Goal: Task Accomplishment & Management: Use online tool/utility

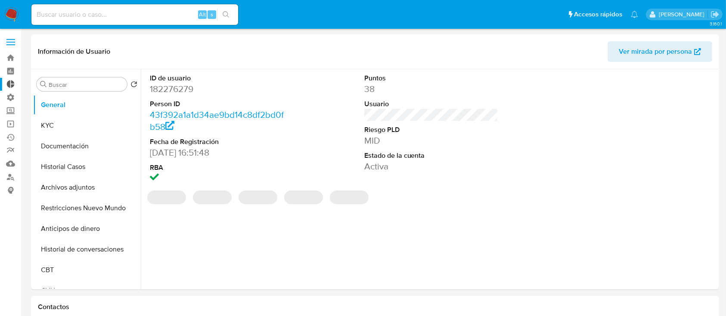
select select "10"
click at [67, 137] on button "Documentación" at bounding box center [83, 146] width 101 height 21
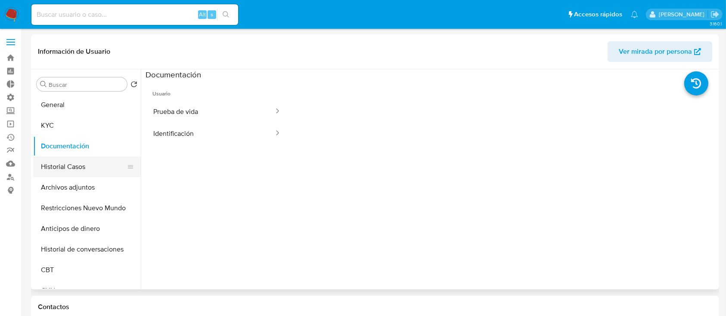
click at [74, 169] on button "Historial Casos" at bounding box center [83, 167] width 101 height 21
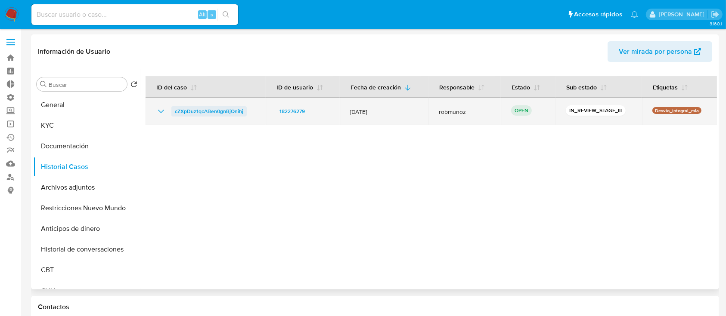
click at [217, 112] on span "cZXpDuz1qcABen0gnBjQnihj" at bounding box center [209, 111] width 68 height 10
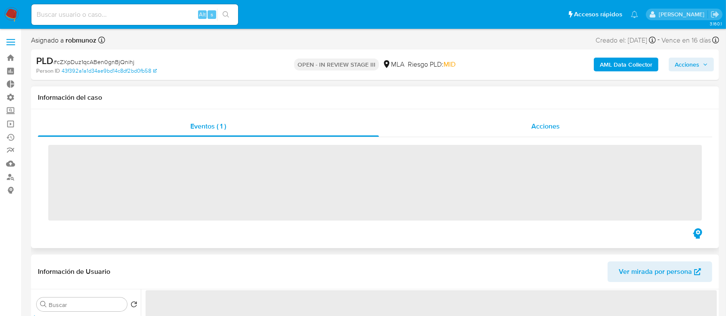
click at [512, 121] on div "Acciones" at bounding box center [546, 126] width 334 height 21
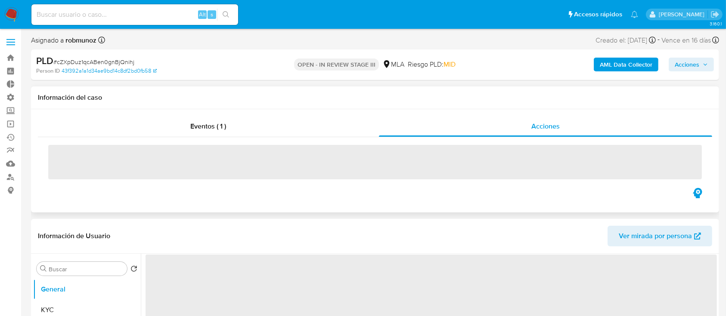
select select "10"
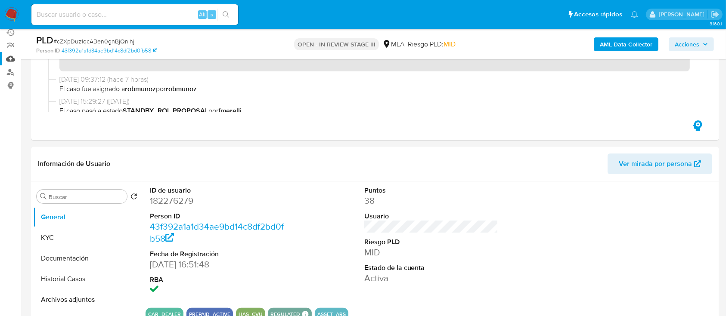
scroll to position [115, 0]
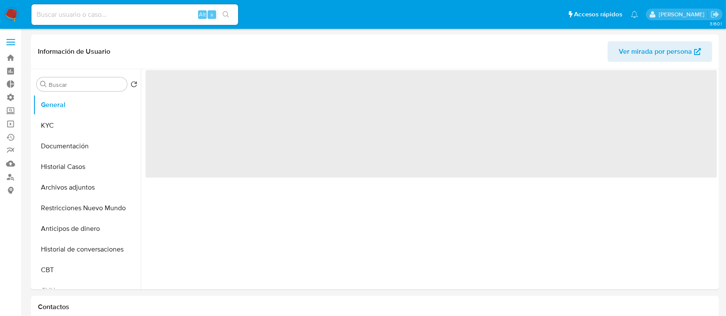
select select "10"
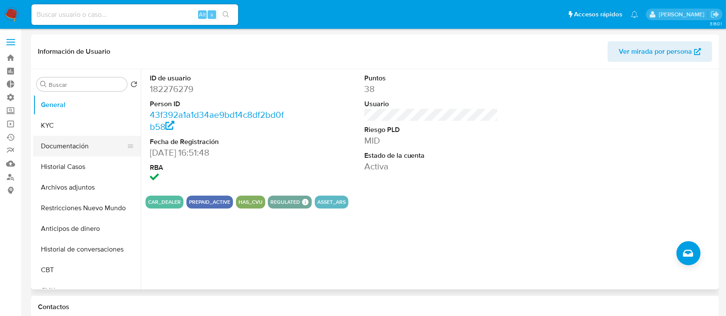
click at [87, 155] on button "Documentación" at bounding box center [83, 146] width 101 height 21
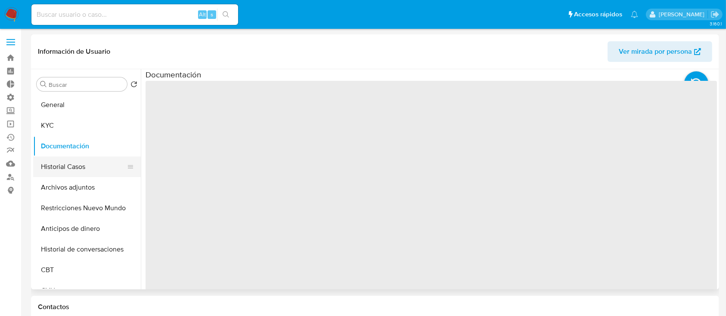
click at [85, 159] on button "Historial Casos" at bounding box center [83, 167] width 101 height 21
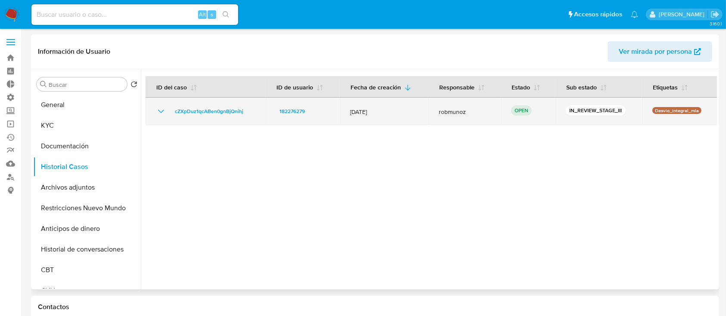
click at [163, 114] on icon "Mostrar/Ocultar" at bounding box center [161, 111] width 10 height 10
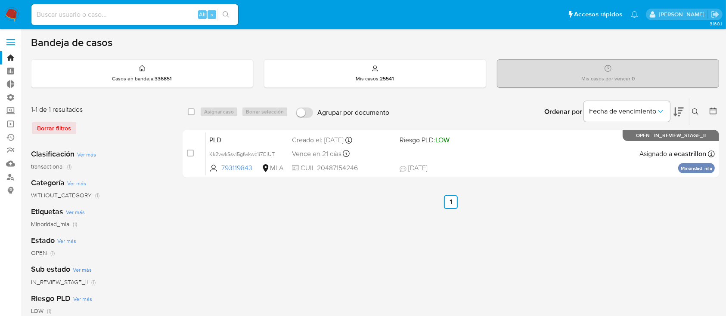
click at [696, 109] on icon at bounding box center [695, 111] width 7 height 7
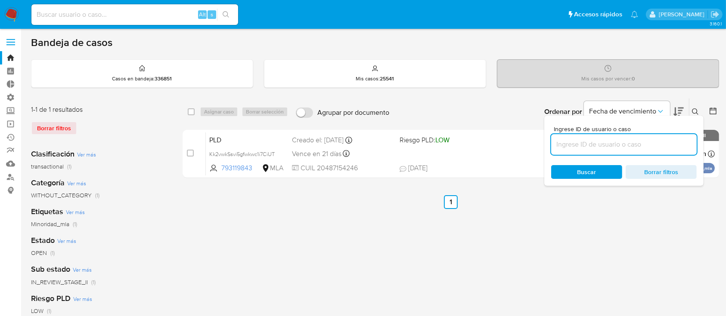
click at [665, 143] on input at bounding box center [624, 144] width 146 height 11
type input "GDqS0Up1mxi56Yc5rc7uttGN"
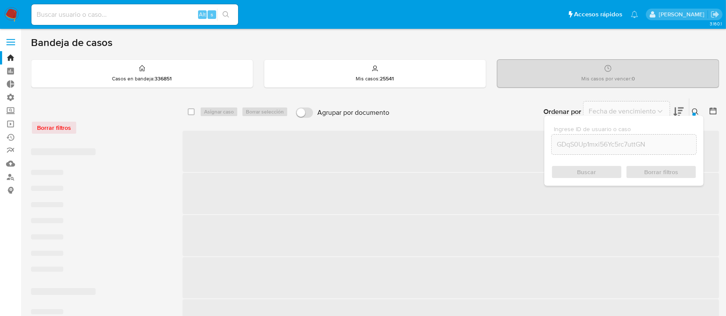
click at [693, 110] on icon at bounding box center [695, 111] width 7 height 7
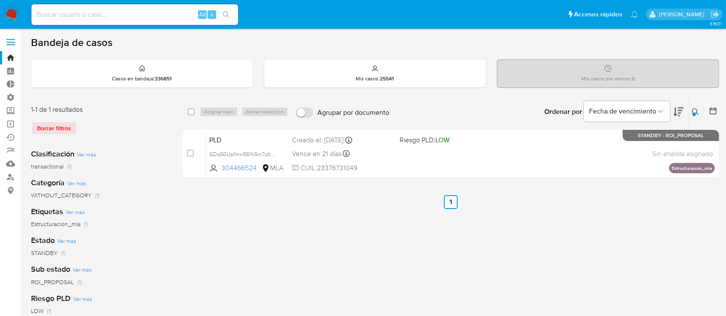
click at [194, 114] on input "checkbox" at bounding box center [191, 111] width 7 height 7
checkbox input "true"
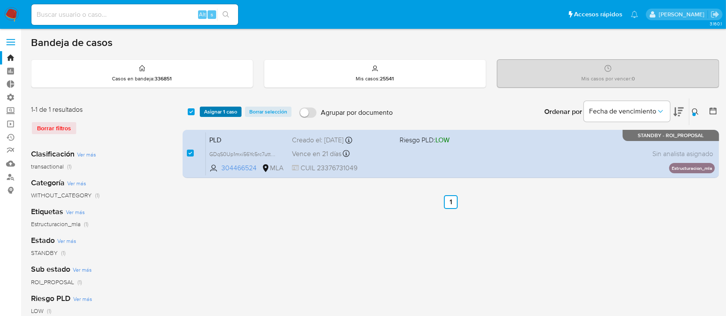
click at [210, 111] on span "Asignar 1 caso" at bounding box center [220, 112] width 33 height 9
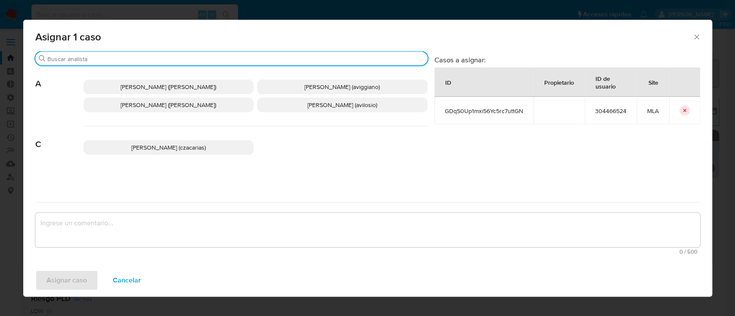
click at [230, 59] on input "Buscar" at bounding box center [235, 59] width 377 height 8
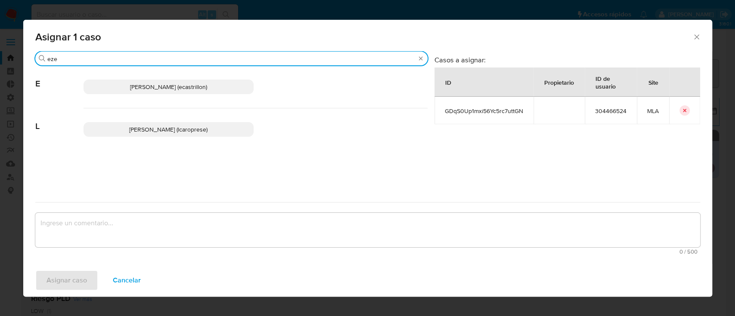
type input "eze"
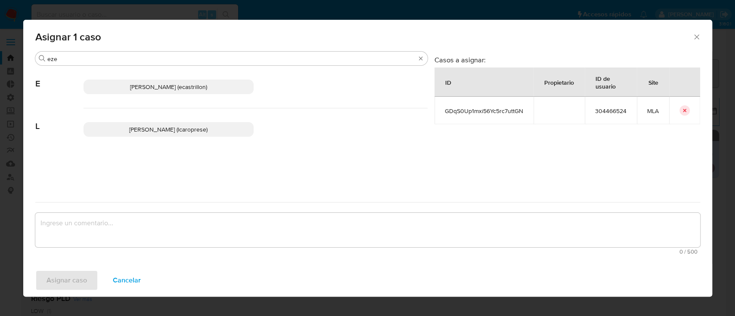
click at [203, 84] on span "Ezequiel Gonzalo Castrillon (ecastrillon)" at bounding box center [168, 87] width 77 height 9
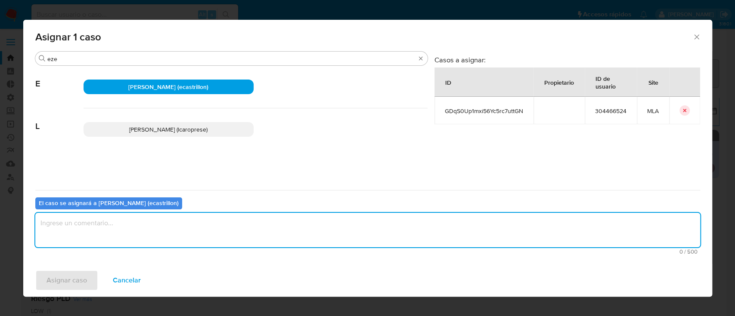
click at [162, 223] on textarea "assign-modal" at bounding box center [367, 230] width 665 height 34
type textarea "."
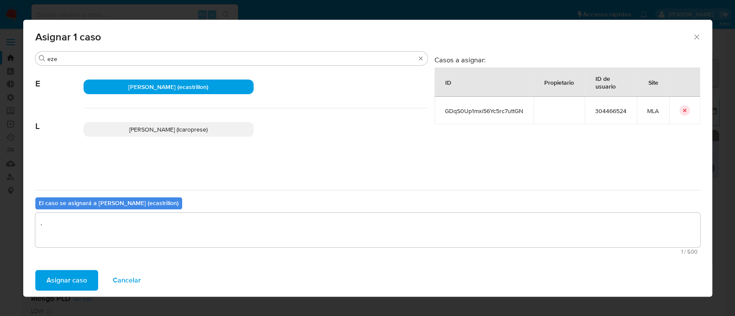
click at [77, 284] on span "Asignar caso" at bounding box center [66, 280] width 40 height 19
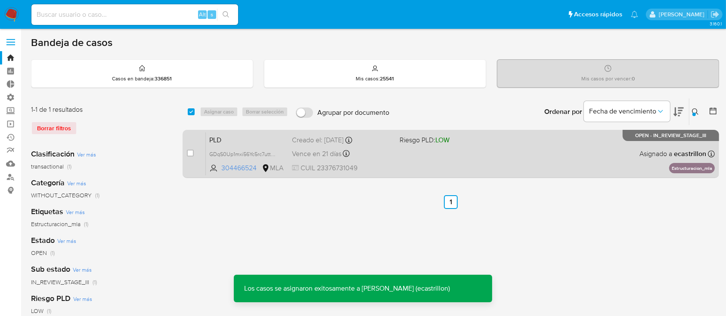
click at [505, 161] on div "PLD GDqS0Up1mxi56Yc5rc7uttGN 304466524 MLA Riesgo PLD: LOW Creado el: 12/08/202…" at bounding box center [460, 153] width 509 height 43
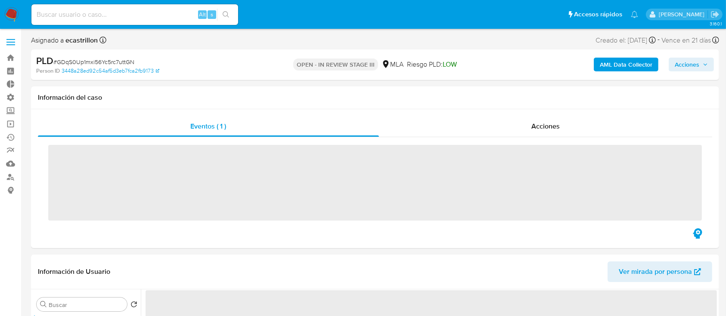
click at [692, 56] on div "AML Data Collector Acciones" at bounding box center [601, 65] width 223 height 20
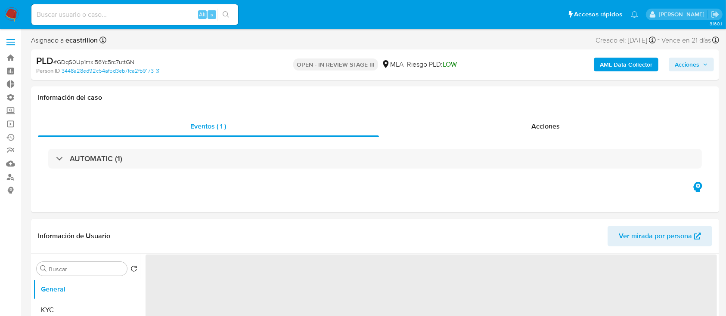
click at [691, 63] on span "Acciones" at bounding box center [687, 65] width 25 height 14
select select "10"
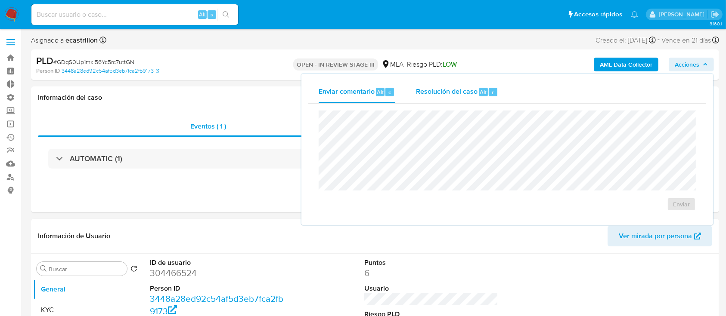
drag, startPoint x: 470, startPoint y: 83, endPoint x: 466, endPoint y: 91, distance: 9.1
click at [469, 84] on div "Resolución del caso Alt r" at bounding box center [457, 92] width 82 height 22
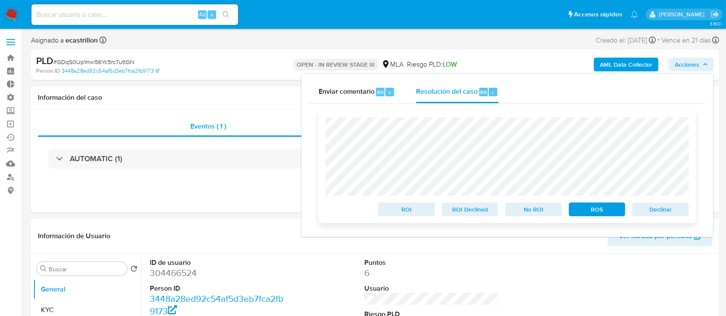
click at [654, 209] on span "Declinar" at bounding box center [660, 210] width 45 height 12
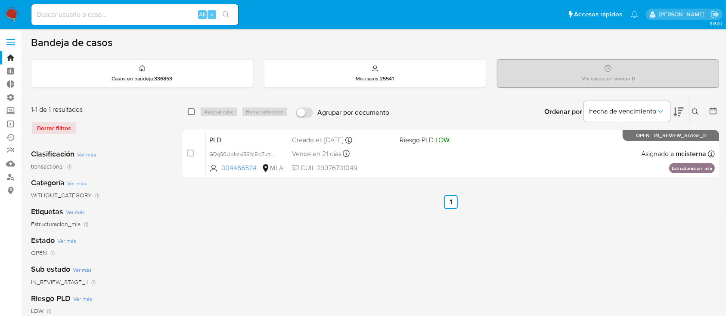
click at [189, 113] on input "checkbox" at bounding box center [191, 111] width 7 height 7
checkbox input "true"
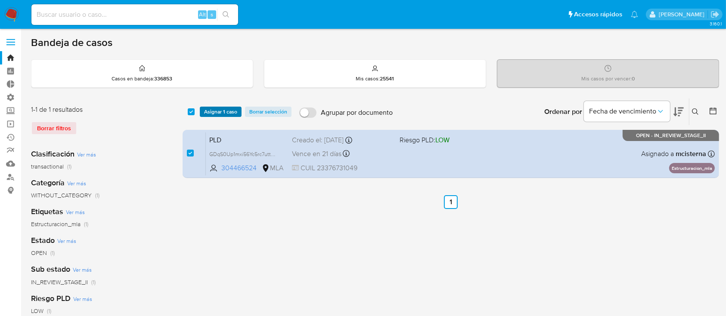
click at [209, 110] on span "Asignar 1 caso" at bounding box center [220, 112] width 33 height 9
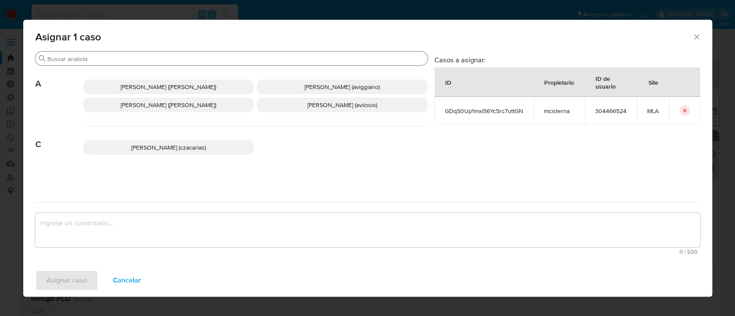
click at [188, 59] on input "Buscar" at bounding box center [235, 59] width 377 height 8
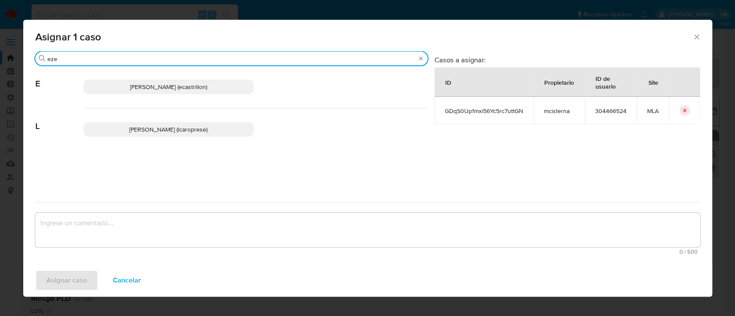
type input "eze"
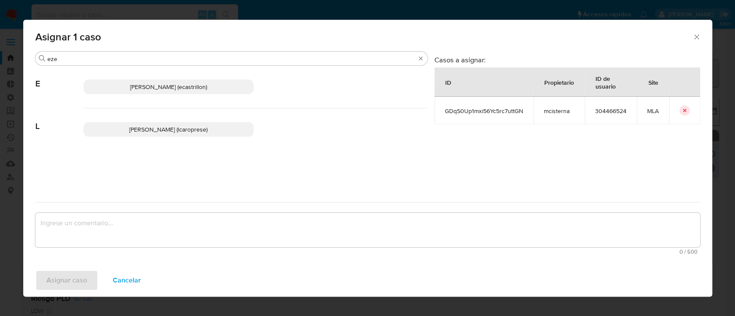
click at [194, 85] on span "Ezequiel Gonzalo Castrillon (ecastrillon)" at bounding box center [168, 87] width 77 height 9
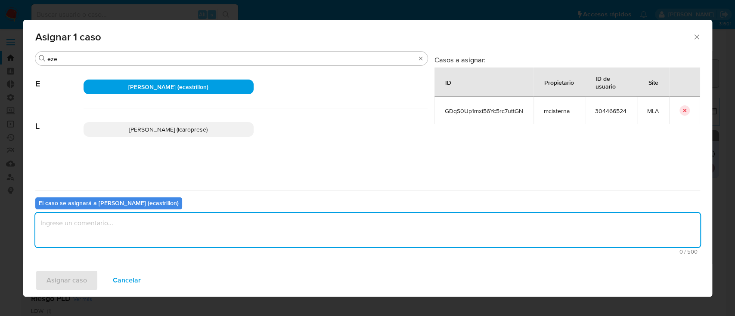
click at [152, 223] on textarea "assign-modal" at bounding box center [367, 230] width 665 height 34
type textarea "-"
type textarea "."
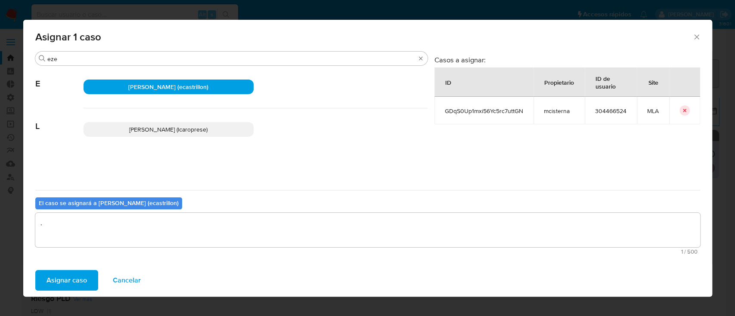
click at [81, 284] on span "Asignar caso" at bounding box center [66, 280] width 40 height 19
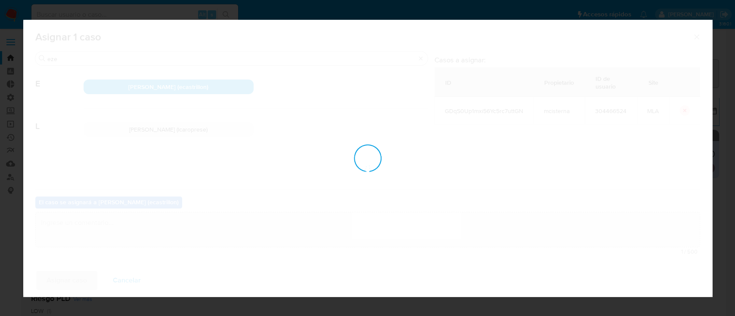
checkbox input "false"
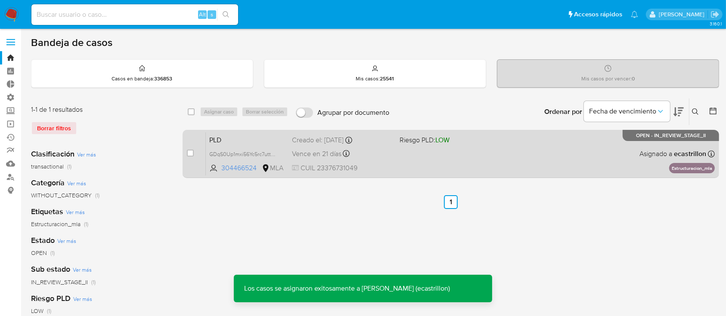
click at [522, 157] on div "PLD GDqS0Up1mxi56Yc5rc7uttGN 304466524 MLA Riesgo PLD: LOW Creado el: 12/08/202…" at bounding box center [460, 153] width 509 height 43
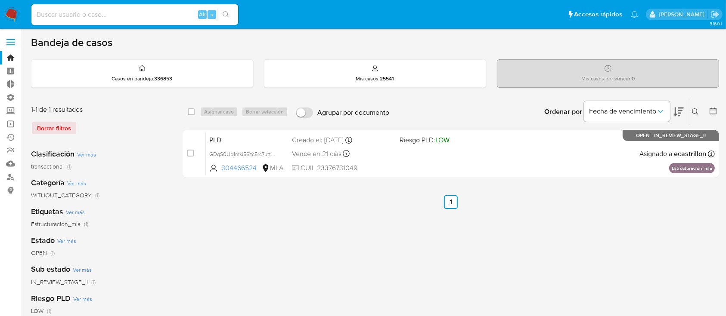
click at [692, 109] on icon at bounding box center [695, 111] width 7 height 7
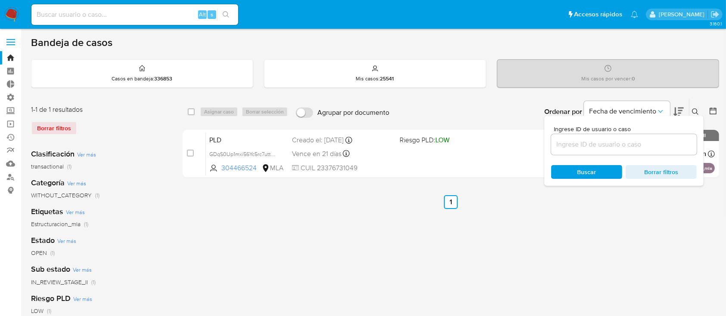
click at [669, 146] on input at bounding box center [624, 144] width 146 height 11
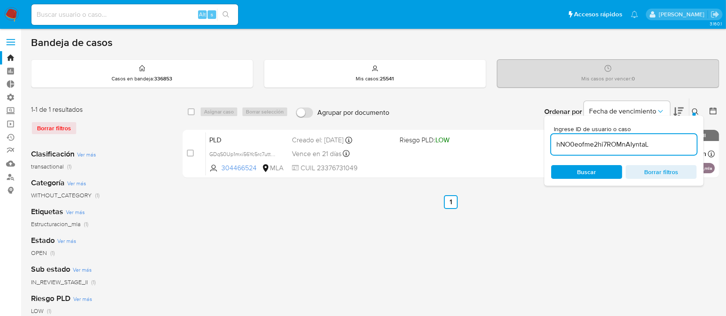
type input "hNO0eofme2hi7ROMnAIyntaL"
click at [698, 109] on icon at bounding box center [695, 111] width 7 height 7
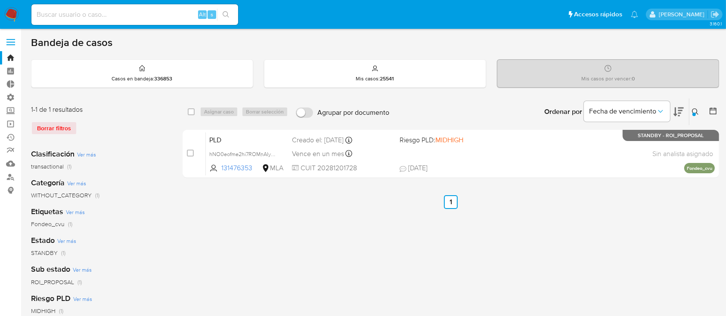
click at [186, 115] on div "select-all-cases-checkbox Asignar caso Borrar selección Agrupar por documento O…" at bounding box center [451, 112] width 536 height 27
click at [188, 114] on span at bounding box center [191, 111] width 7 height 7
click at [187, 109] on div "select-all-cases-checkbox Asignar caso Borrar selección Agrupar por documento O…" at bounding box center [451, 112] width 536 height 27
click at [190, 110] on input "checkbox" at bounding box center [191, 111] width 7 height 7
checkbox input "true"
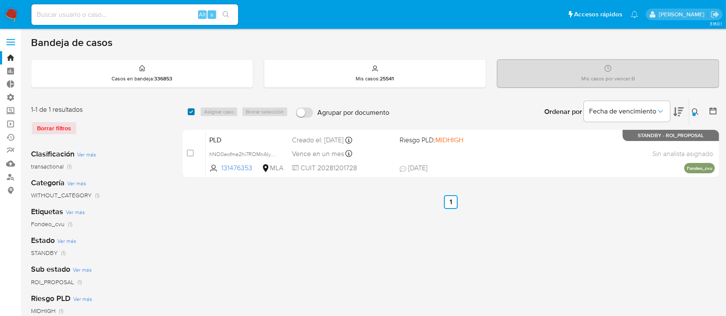
checkbox input "true"
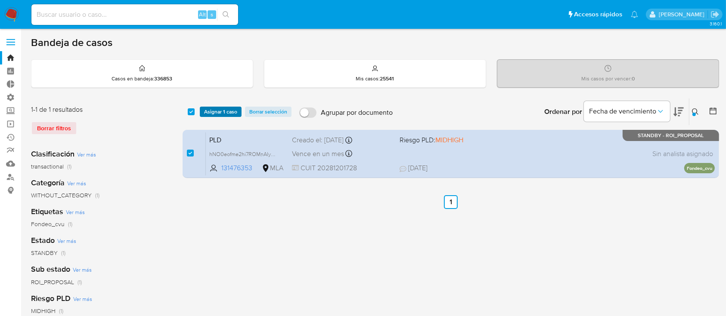
click at [206, 112] on span "Asignar 1 caso" at bounding box center [220, 112] width 33 height 9
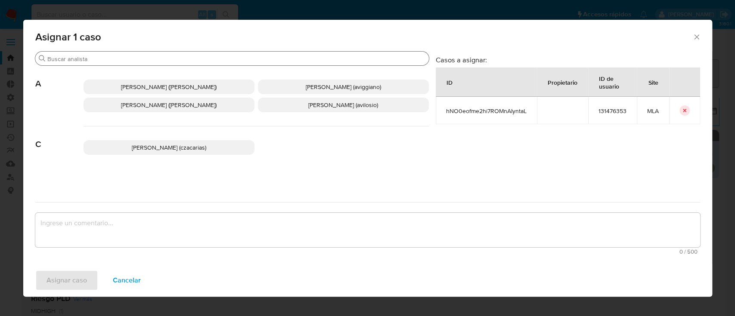
click at [211, 56] on input "Buscar" at bounding box center [236, 59] width 378 height 8
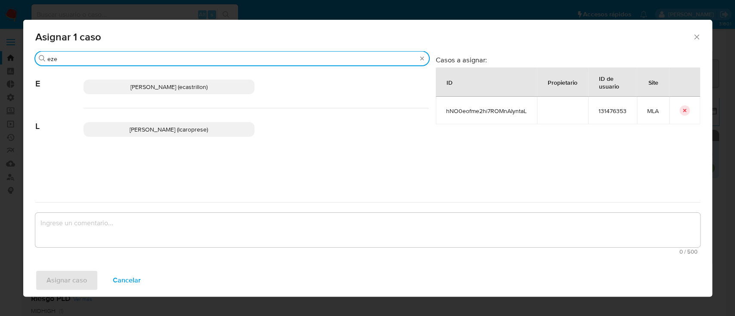
type input "eze"
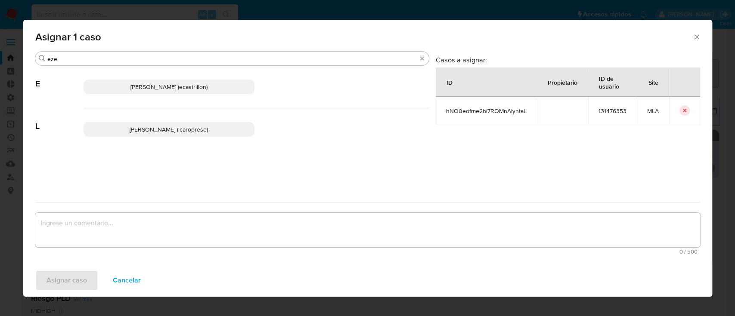
click at [208, 84] on span "Ezequiel Gonzalo Castrillon (ecastrillon)" at bounding box center [168, 87] width 77 height 9
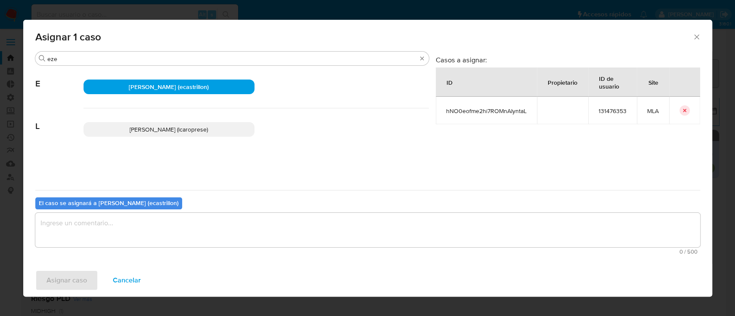
click at [191, 220] on textarea "assign-modal" at bounding box center [367, 230] width 665 height 34
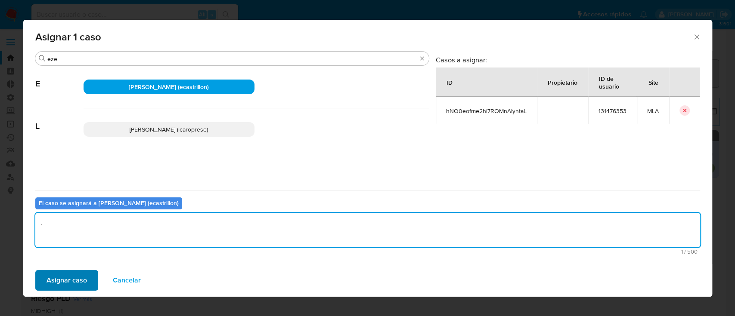
type textarea "."
click at [59, 282] on span "Asignar caso" at bounding box center [66, 280] width 40 height 19
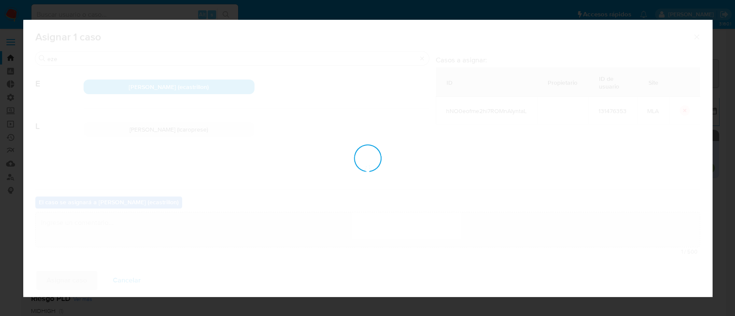
checkbox input "false"
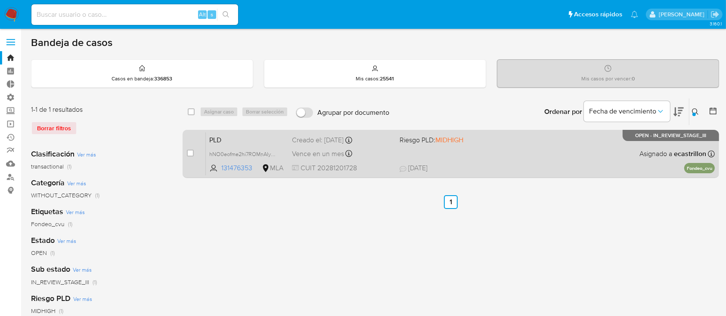
click at [461, 165] on span "19/08/2025 19/08/2025 09:26" at bounding box center [504, 168] width 208 height 9
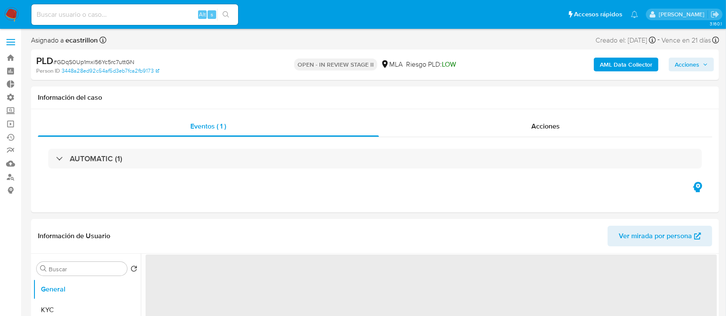
click at [683, 64] on span "Acciones" at bounding box center [687, 65] width 25 height 14
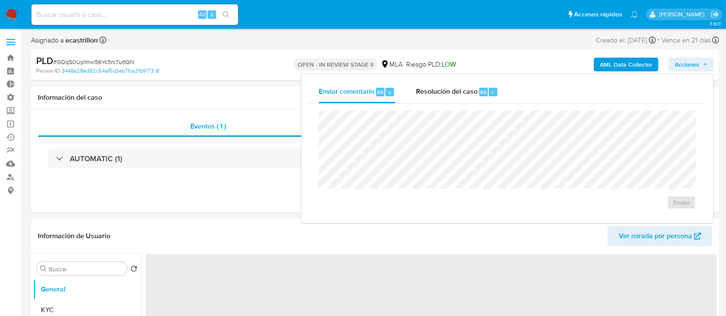
select select "10"
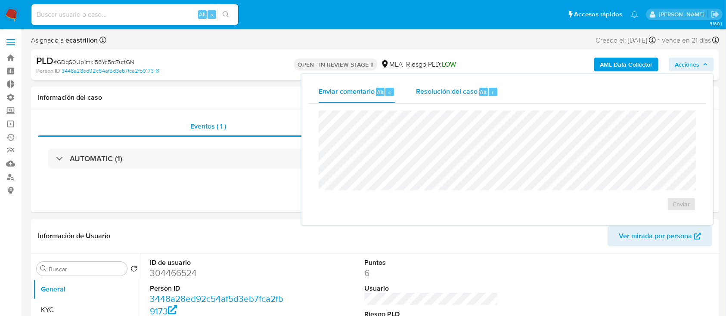
click at [437, 94] on span "Resolución del caso" at bounding box center [447, 92] width 62 height 10
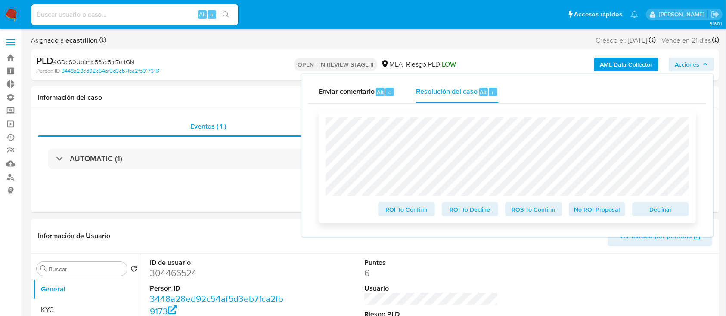
click at [655, 206] on span "Declinar" at bounding box center [660, 210] width 45 height 12
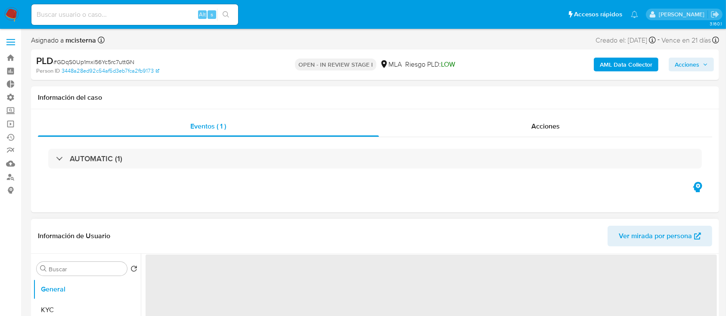
select select "10"
click at [690, 69] on span "Acciones" at bounding box center [687, 65] width 25 height 14
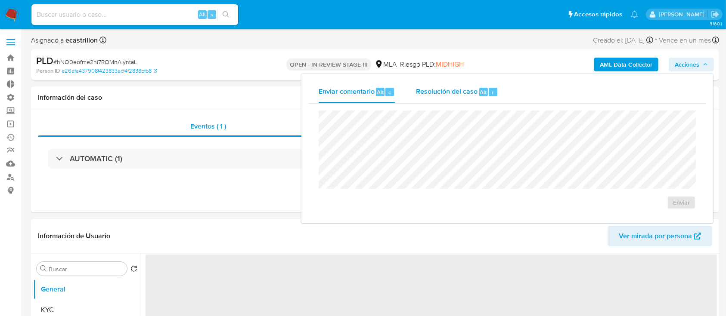
select select "10"
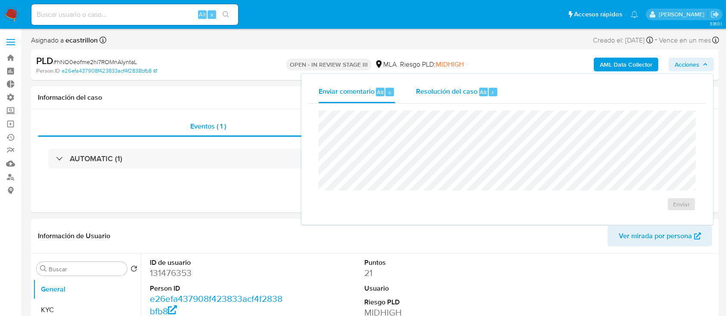
click at [477, 94] on div "Resolución del caso Alt r" at bounding box center [457, 92] width 82 height 22
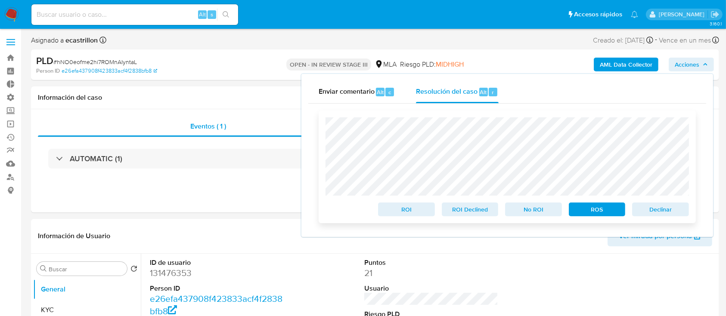
click at [665, 207] on span "Declinar" at bounding box center [660, 210] width 45 height 12
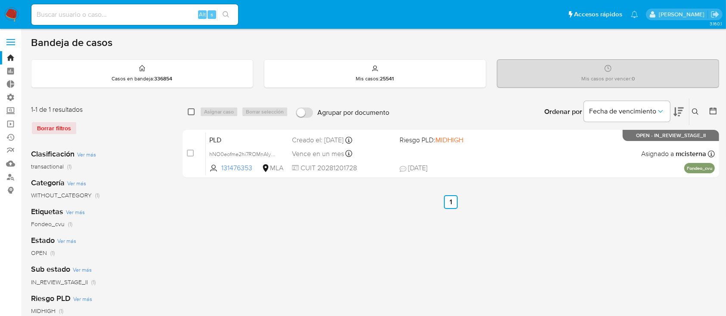
click at [189, 112] on input "checkbox" at bounding box center [191, 111] width 7 height 7
checkbox input "true"
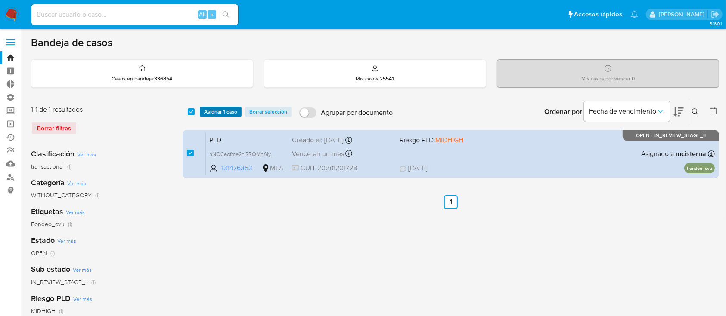
click at [216, 108] on span "Asignar 1 caso" at bounding box center [220, 112] width 33 height 9
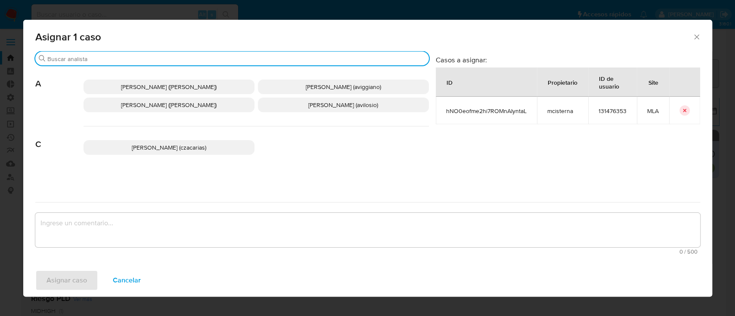
click at [213, 60] on input "Buscar" at bounding box center [236, 59] width 378 height 8
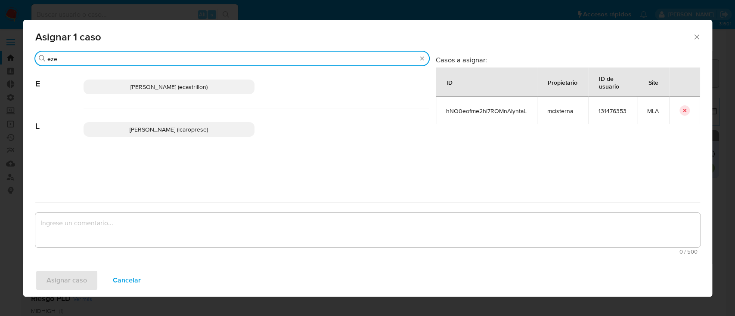
type input "eze"
click at [208, 90] on span "Ezequiel Gonzalo Castrillon (ecastrillon)" at bounding box center [168, 87] width 77 height 9
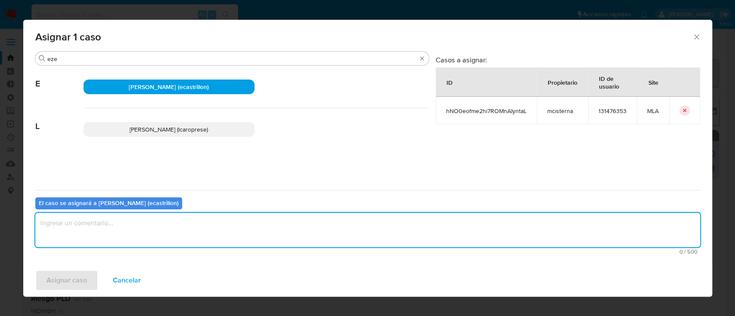
click at [150, 229] on textarea "assign-modal" at bounding box center [367, 230] width 665 height 34
type textarea "."
click at [89, 269] on div "Asignar caso Cancelar" at bounding box center [367, 280] width 689 height 33
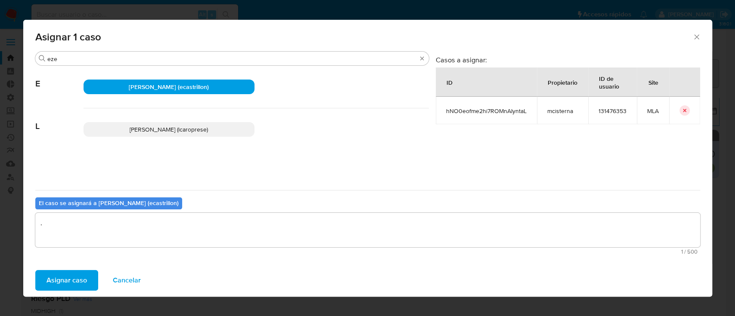
click at [87, 272] on button "Asignar caso" at bounding box center [66, 280] width 63 height 21
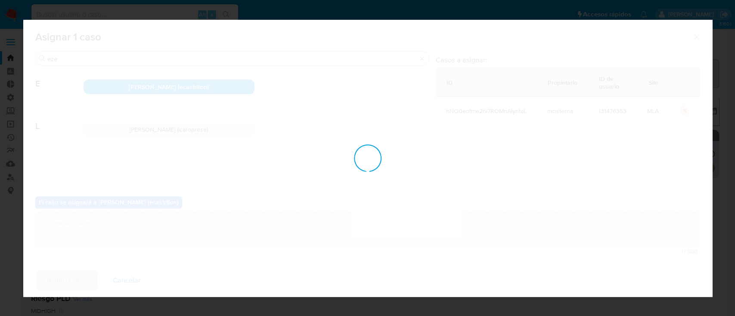
checkbox input "false"
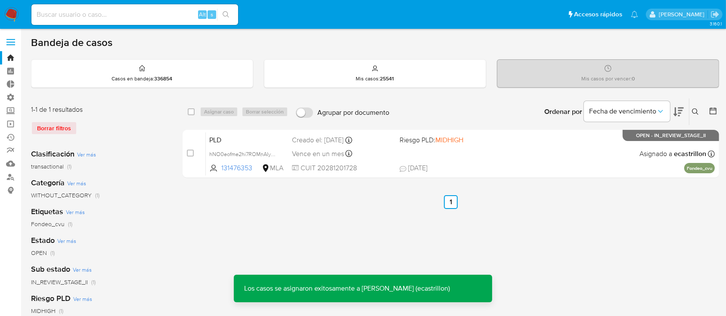
click at [572, 162] on div "PLD hNO0eofme2hi7ROMnAIyntaL 131476353 MLA Riesgo PLD: MIDHIGH Creado el: 12/08…" at bounding box center [460, 153] width 509 height 43
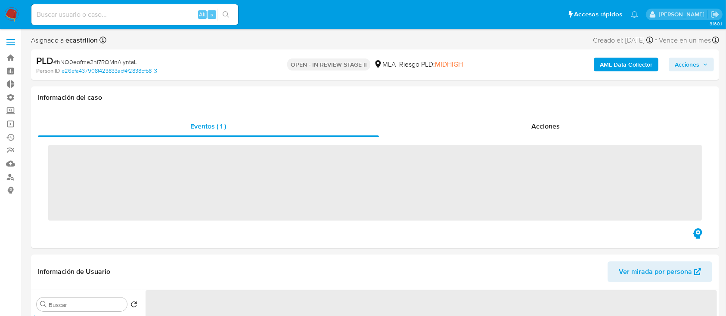
click at [681, 65] on span "Acciones" at bounding box center [687, 65] width 25 height 14
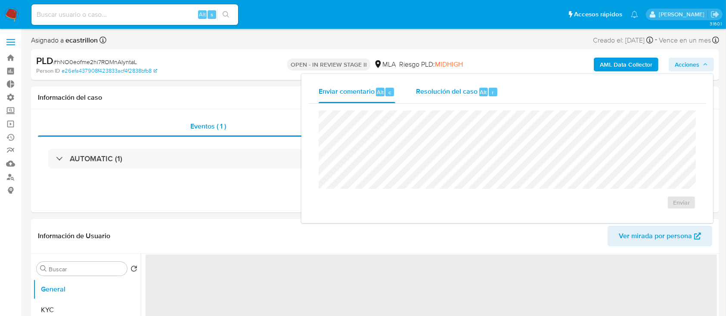
select select "10"
click at [445, 92] on span "Resolución del caso" at bounding box center [447, 92] width 62 height 10
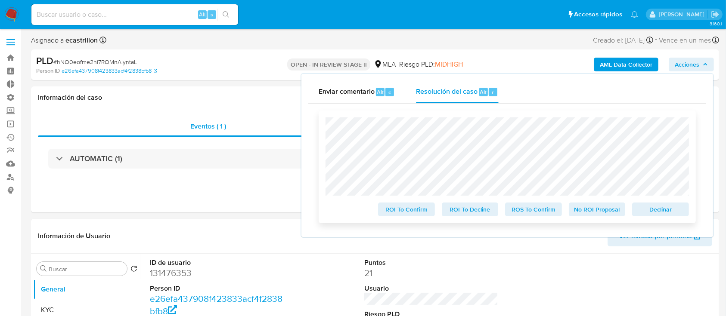
click at [657, 215] on span "Declinar" at bounding box center [660, 210] width 45 height 12
